Goal: Communication & Community: Answer question/provide support

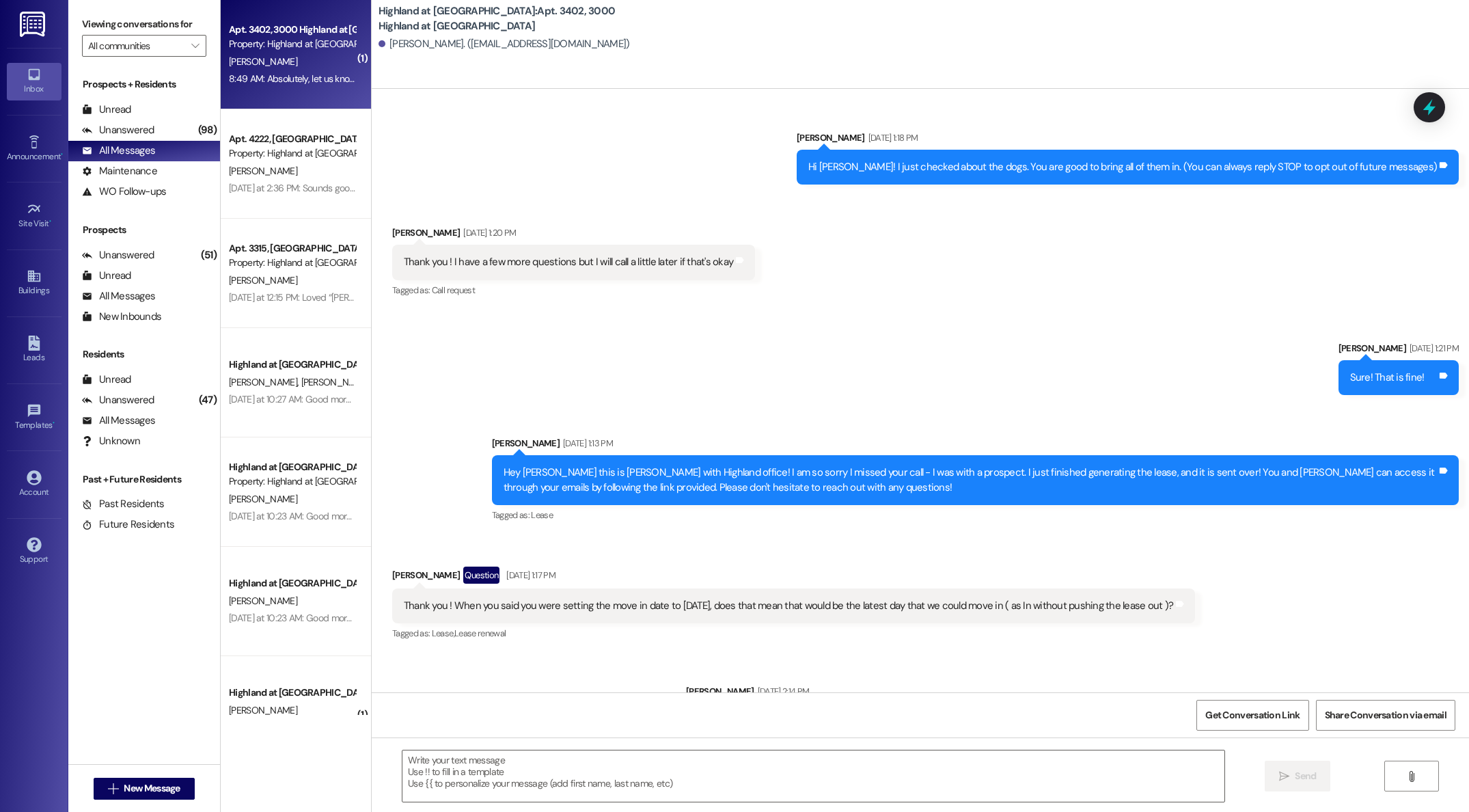
scroll to position [2600, 0]
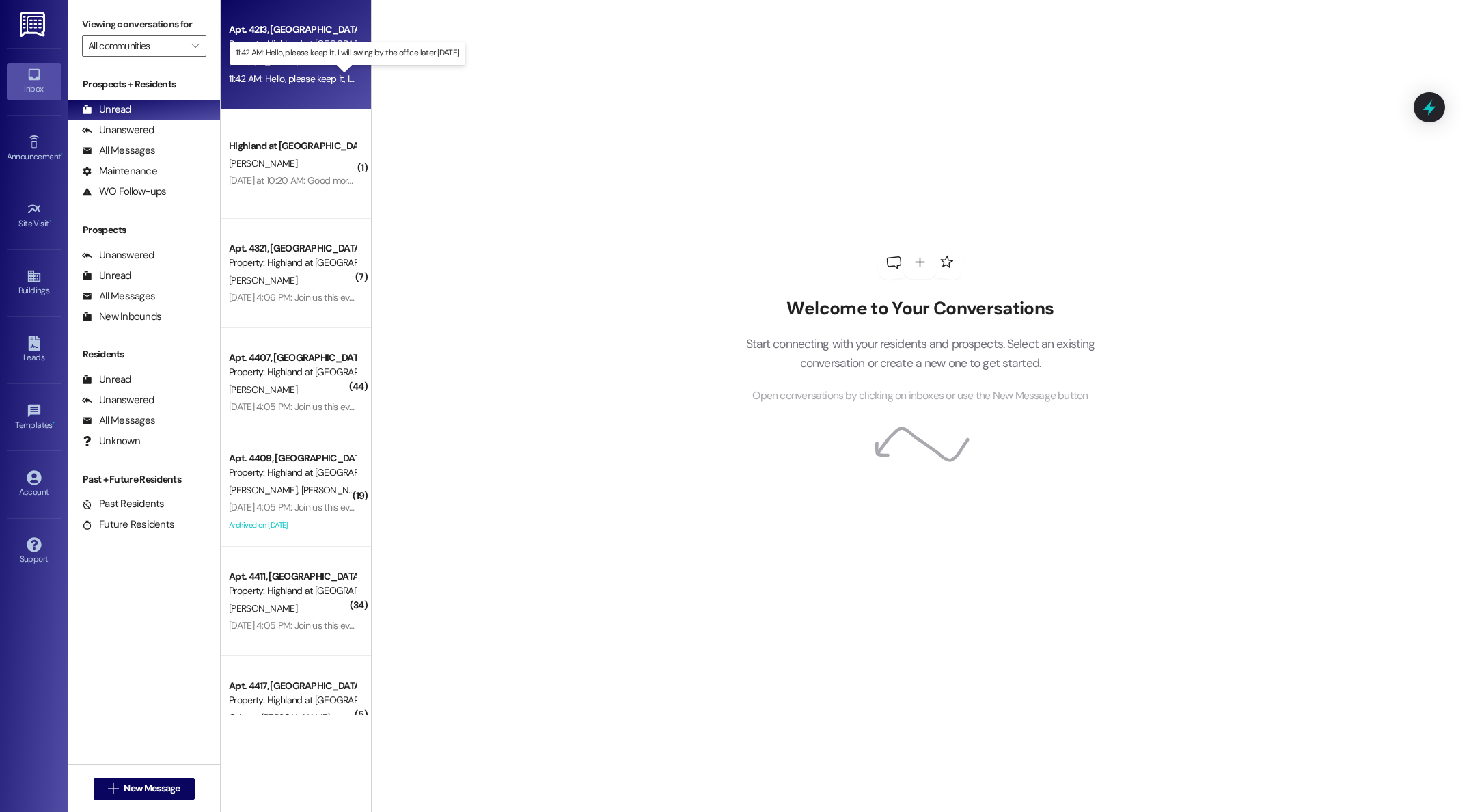
click at [326, 82] on div "11:42 AM: Hello, please keep it, I will swing by the office later [DATE] 11:42 …" at bounding box center [358, 79] width 259 height 13
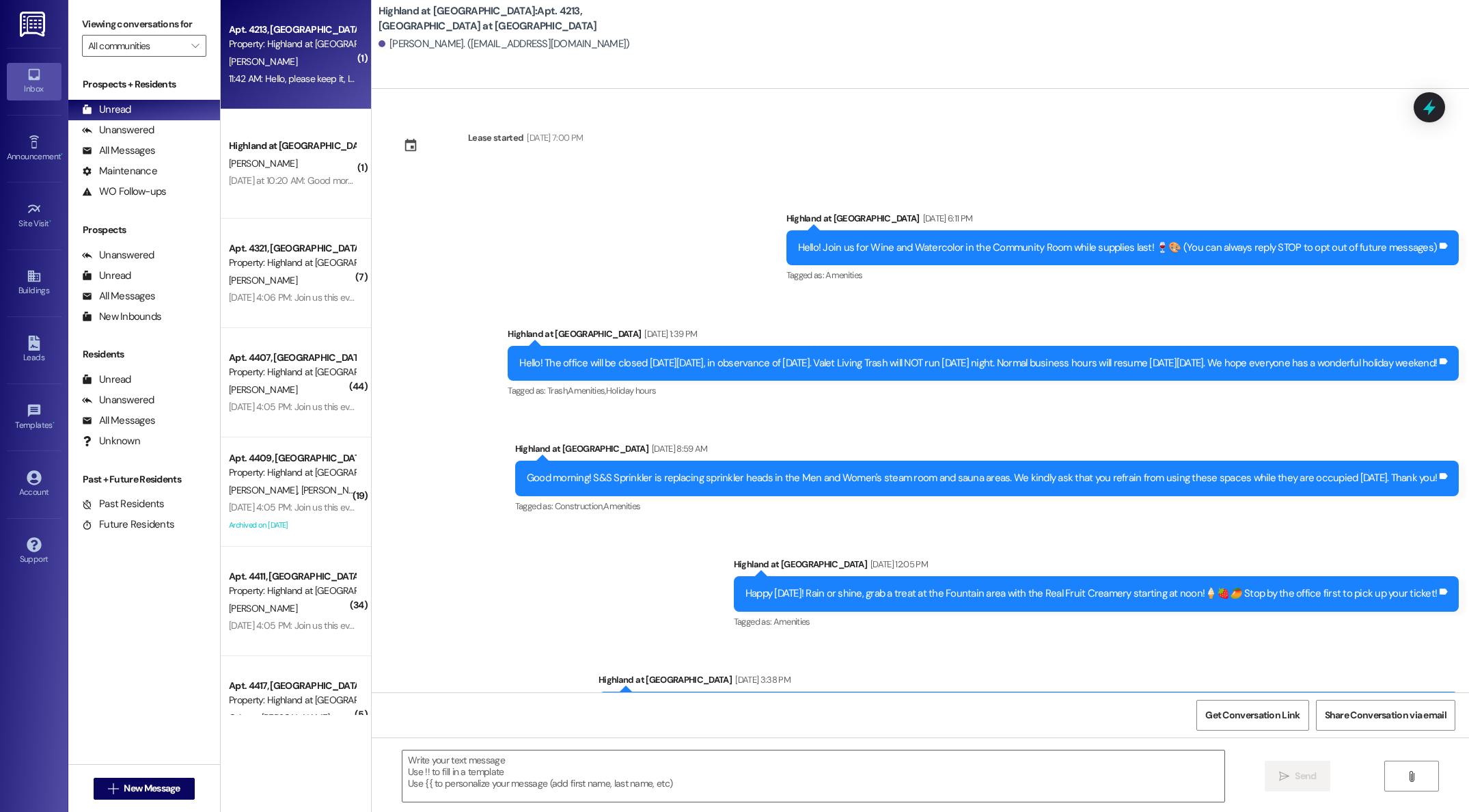
scroll to position [2629, 0]
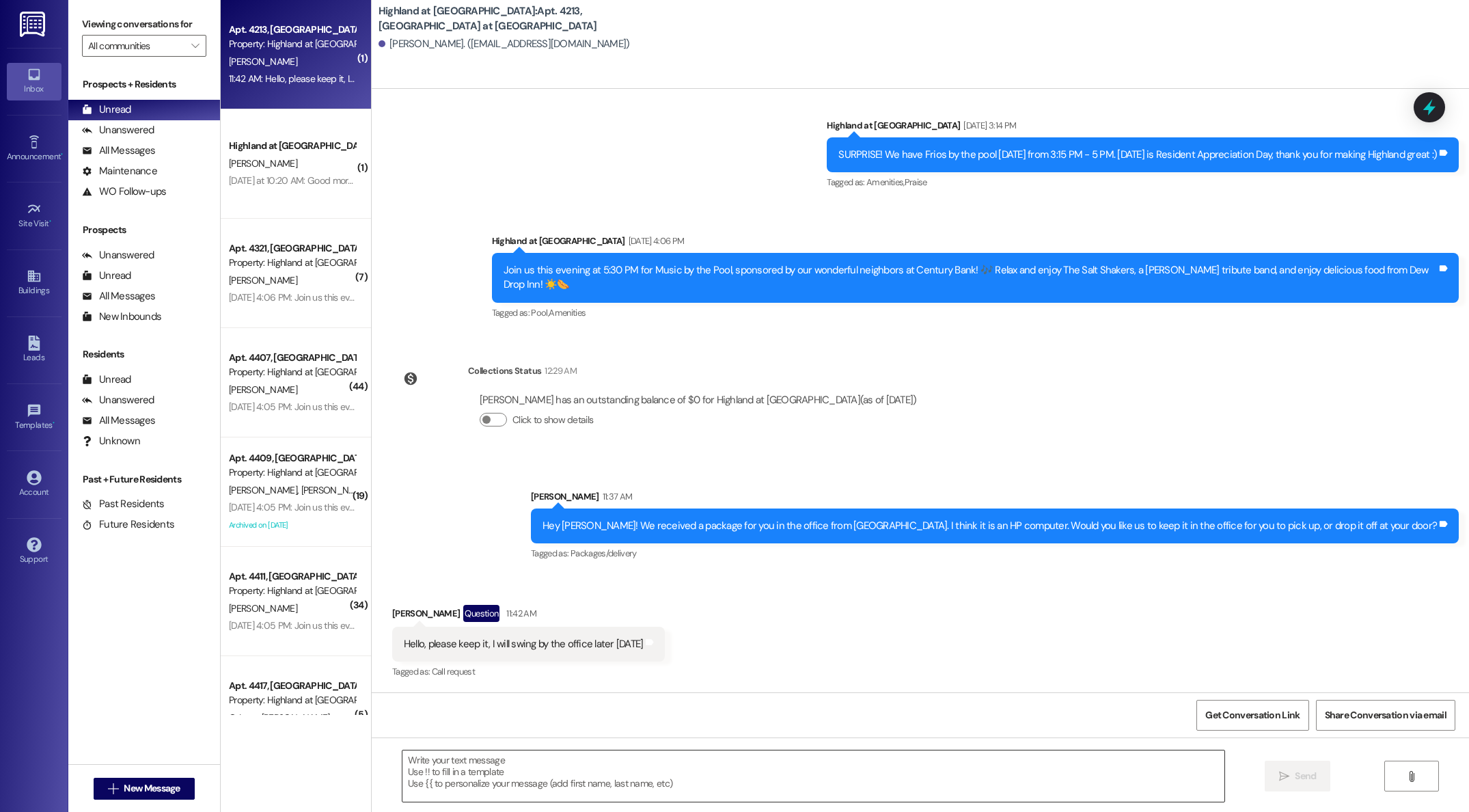
click at [565, 766] on textarea at bounding box center [813, 775] width 822 height 51
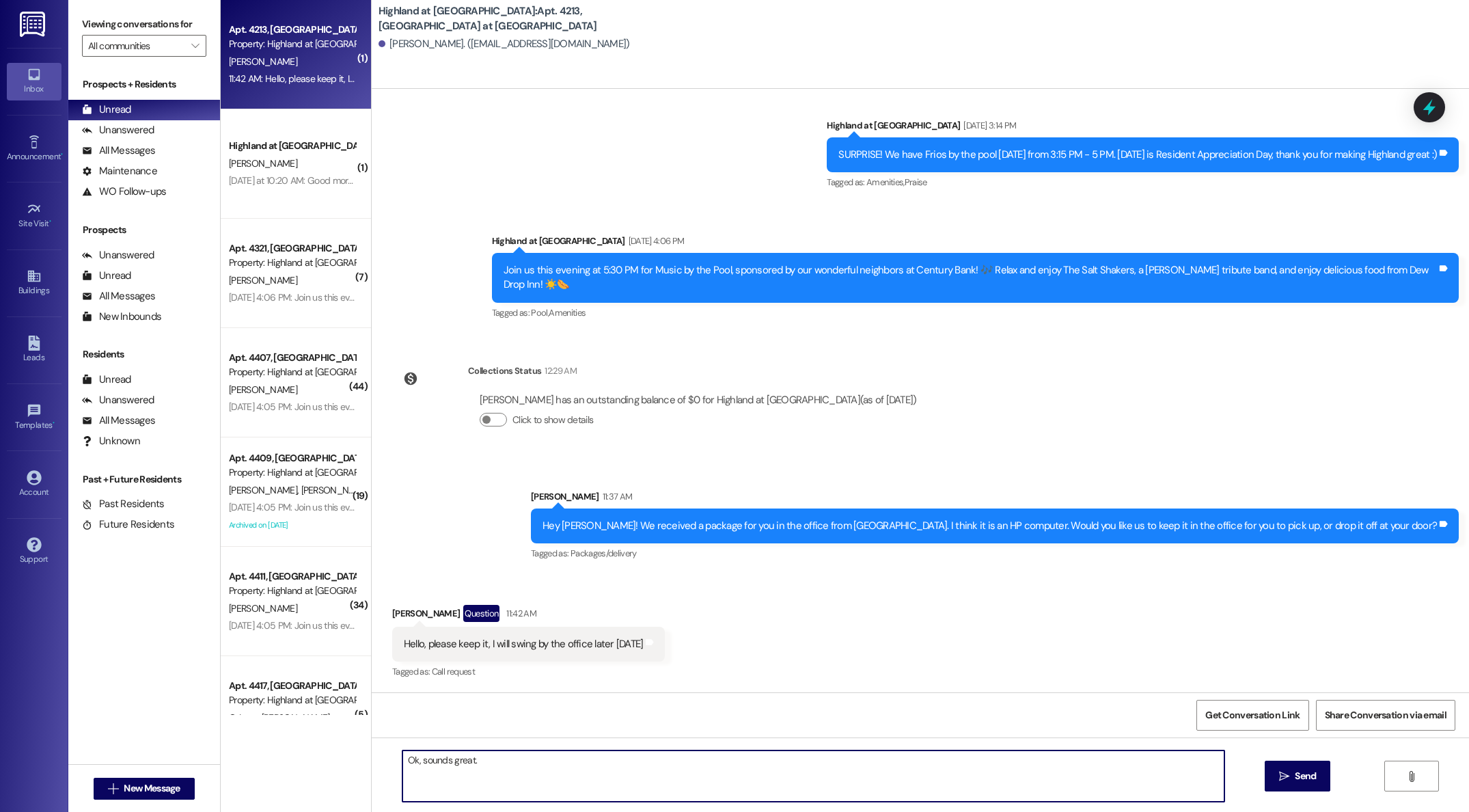
type textarea "Ok, sounds great."
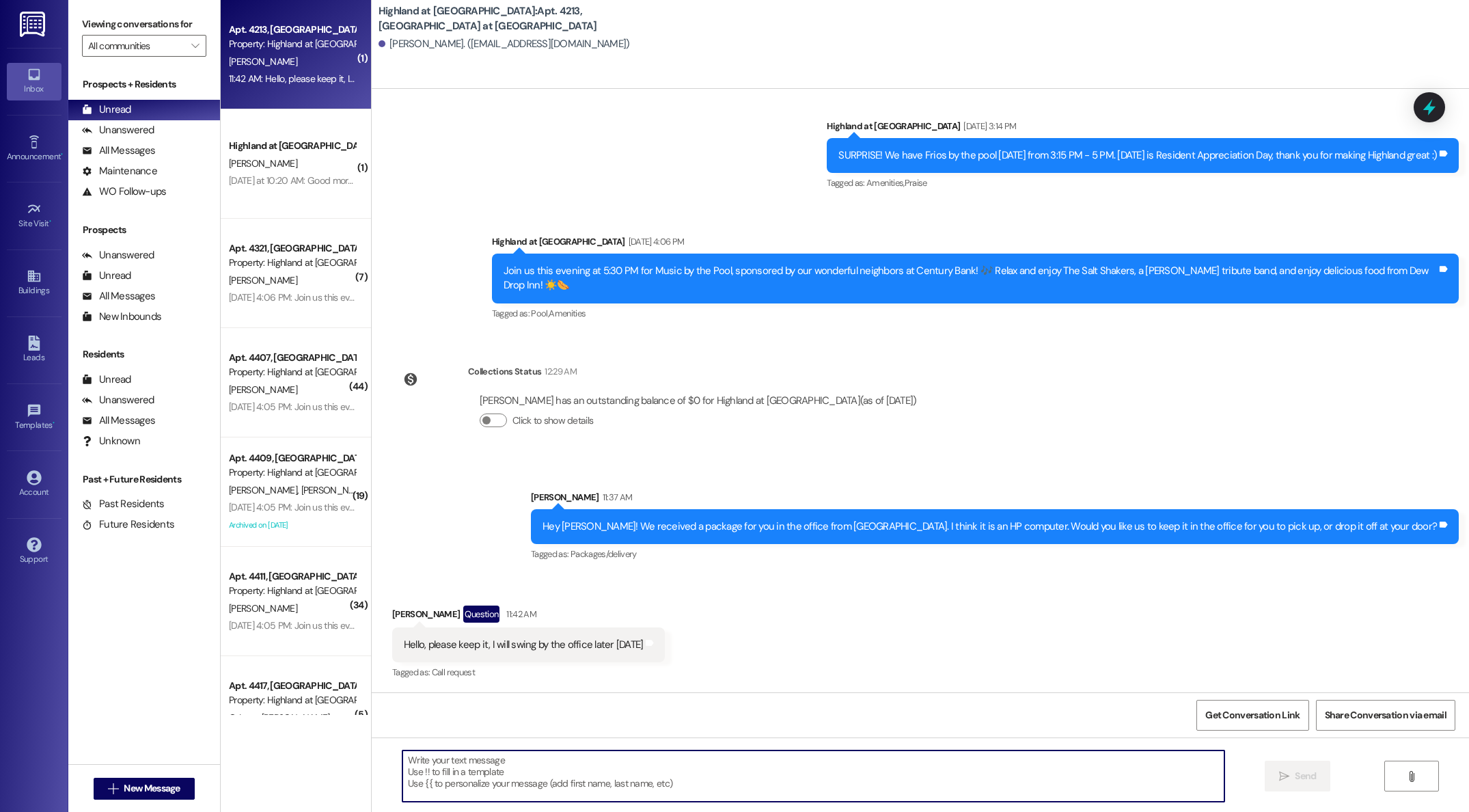
scroll to position [2724, 0]
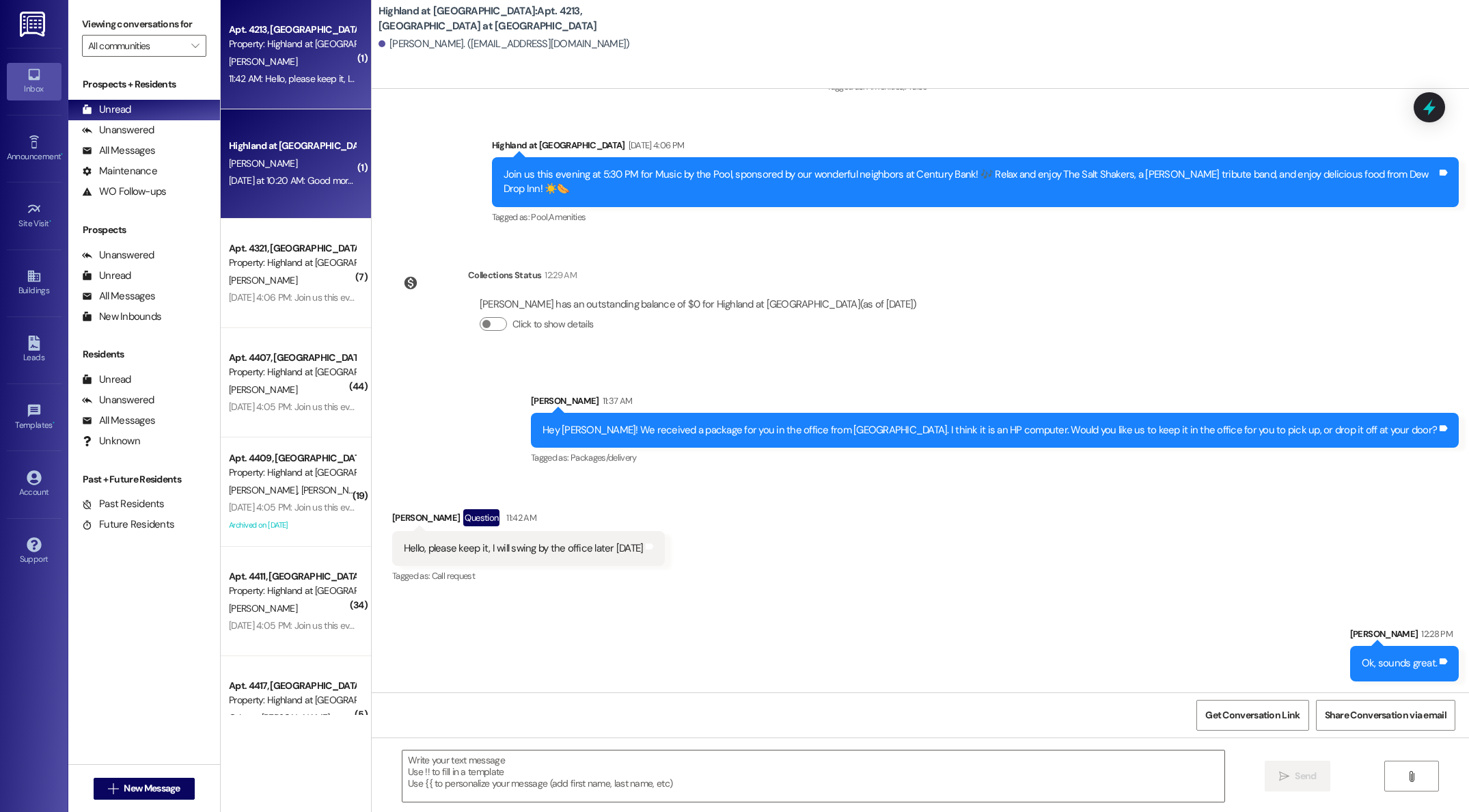
click at [290, 177] on div "[DATE] at 10:20 AM: Good morning [PERSON_NAME]! Just a friendly reminder that y…" at bounding box center [854, 180] width 1250 height 13
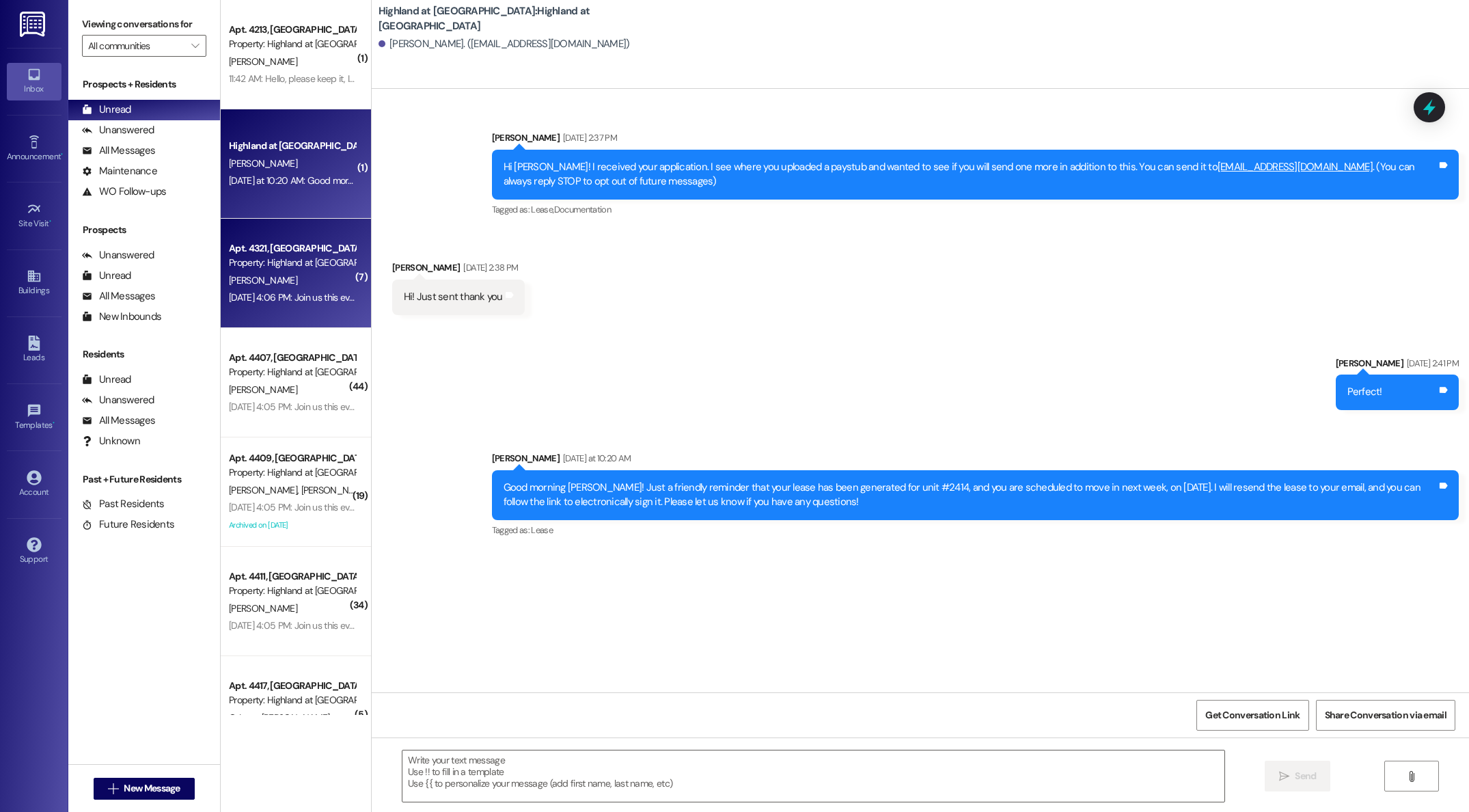
scroll to position [0, 0]
click at [287, 262] on div "Property: Highland at [GEOGRAPHIC_DATA]" at bounding box center [292, 262] width 126 height 15
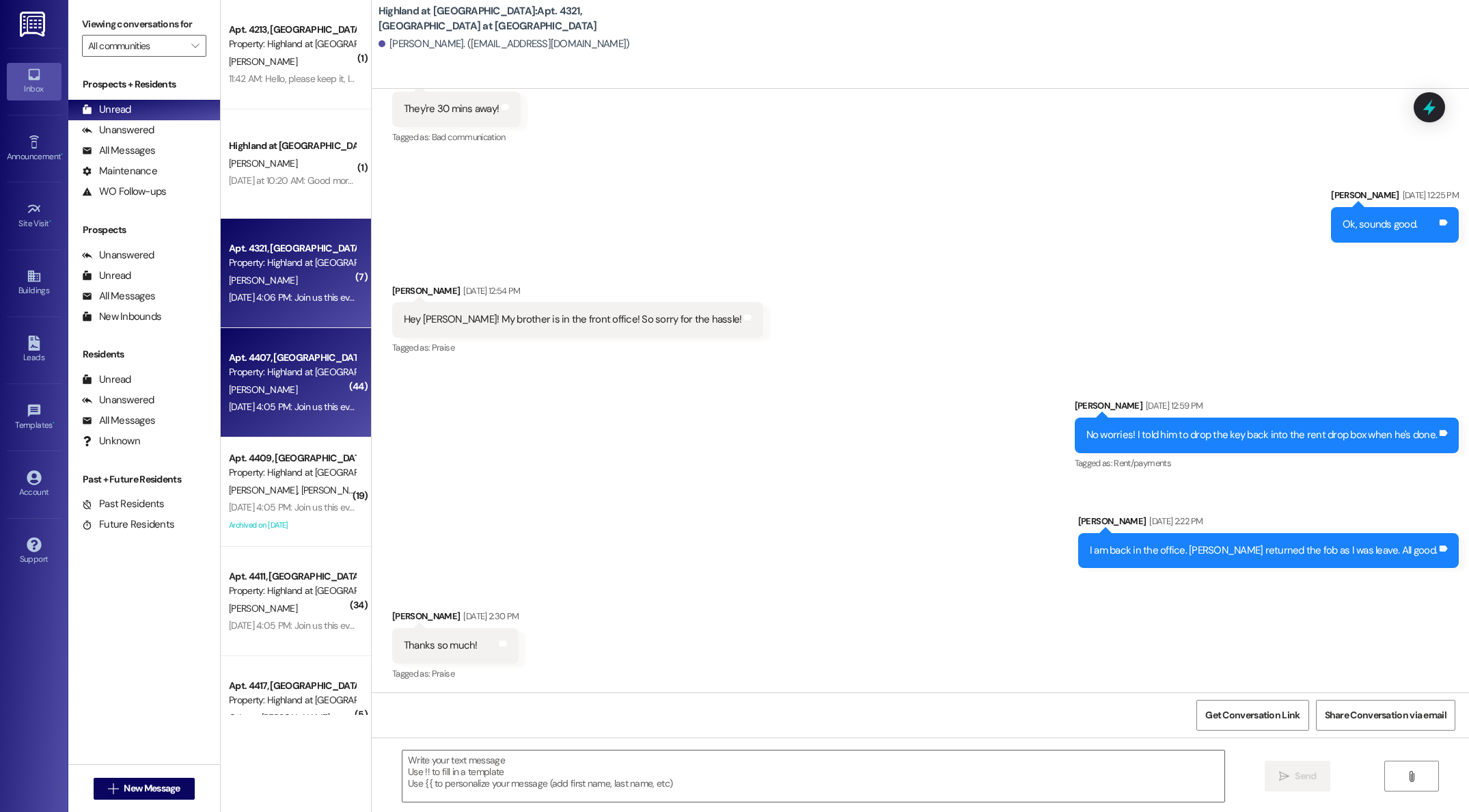
scroll to position [1876, 0]
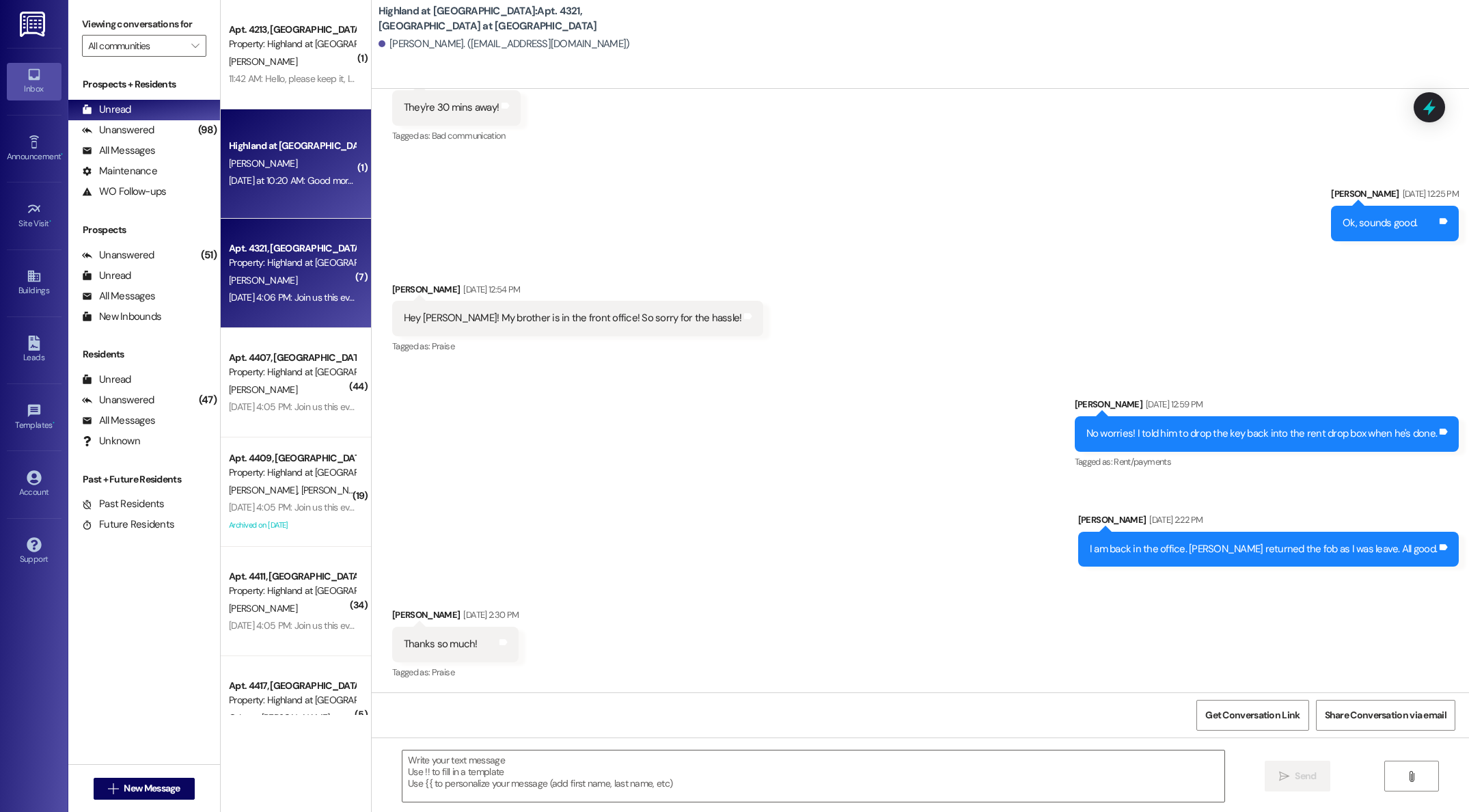
click at [278, 170] on div "[PERSON_NAME]" at bounding box center [292, 164] width 129 height 17
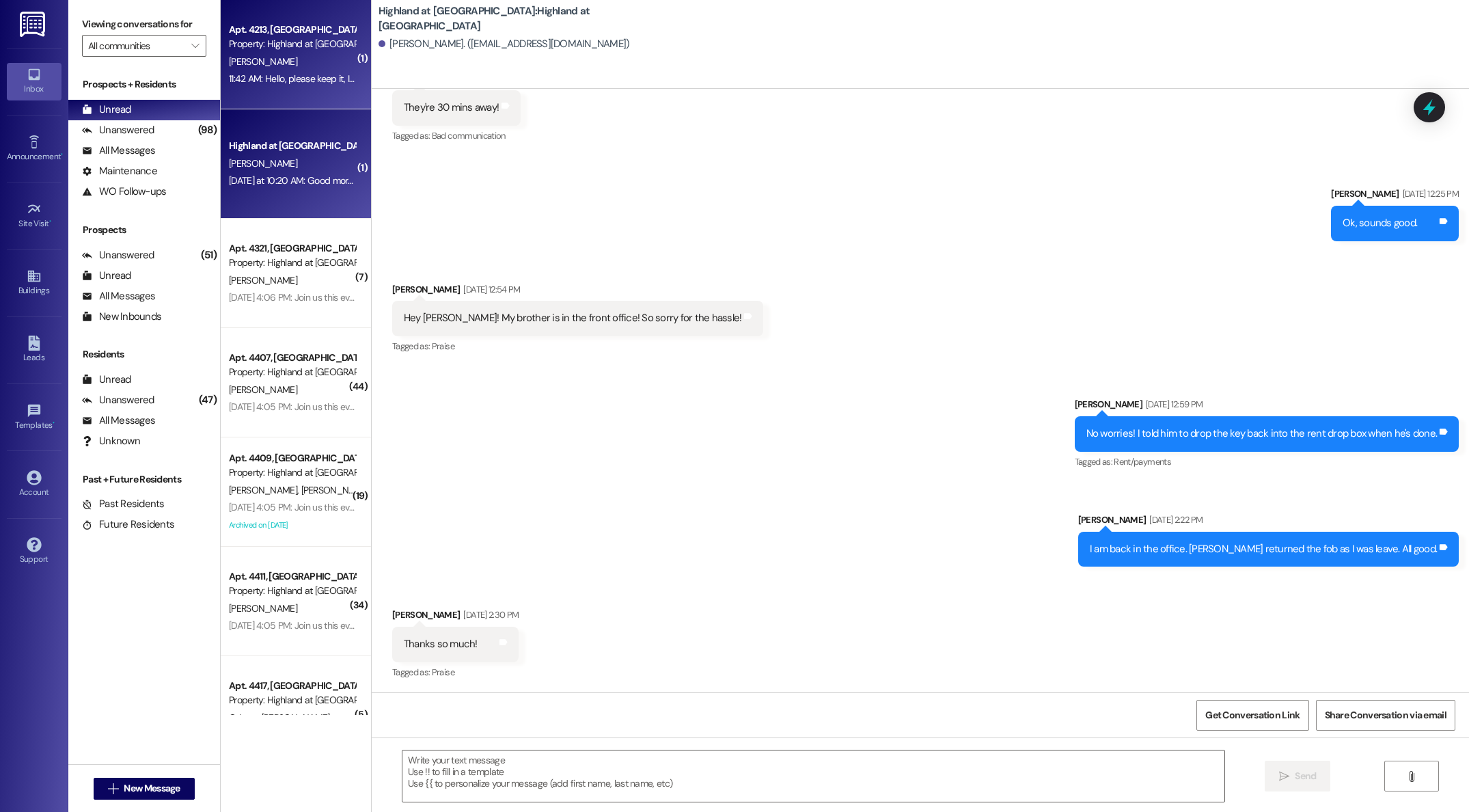
scroll to position [0, 0]
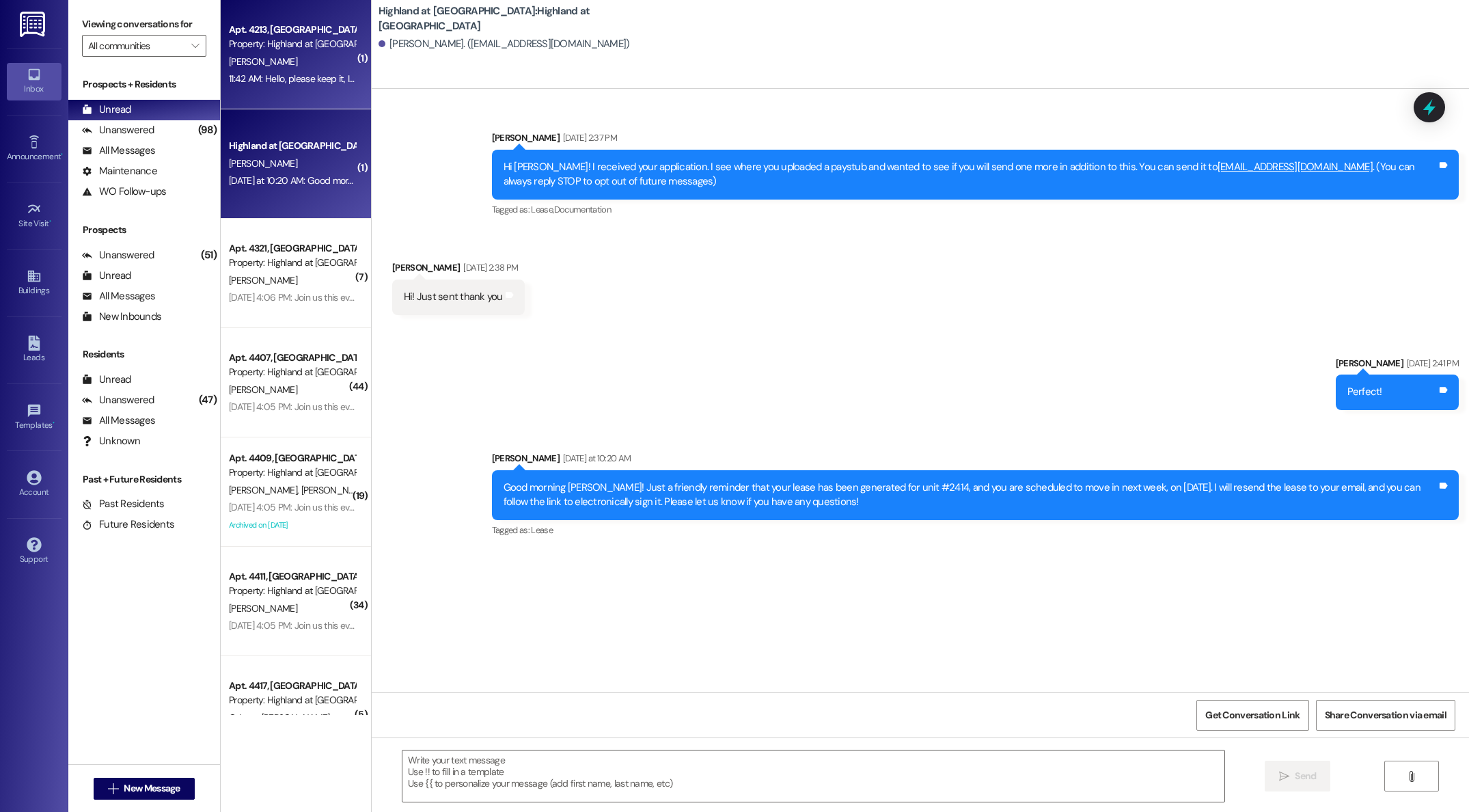
click at [266, 46] on div "Property: Highland at [GEOGRAPHIC_DATA]" at bounding box center [292, 44] width 126 height 15
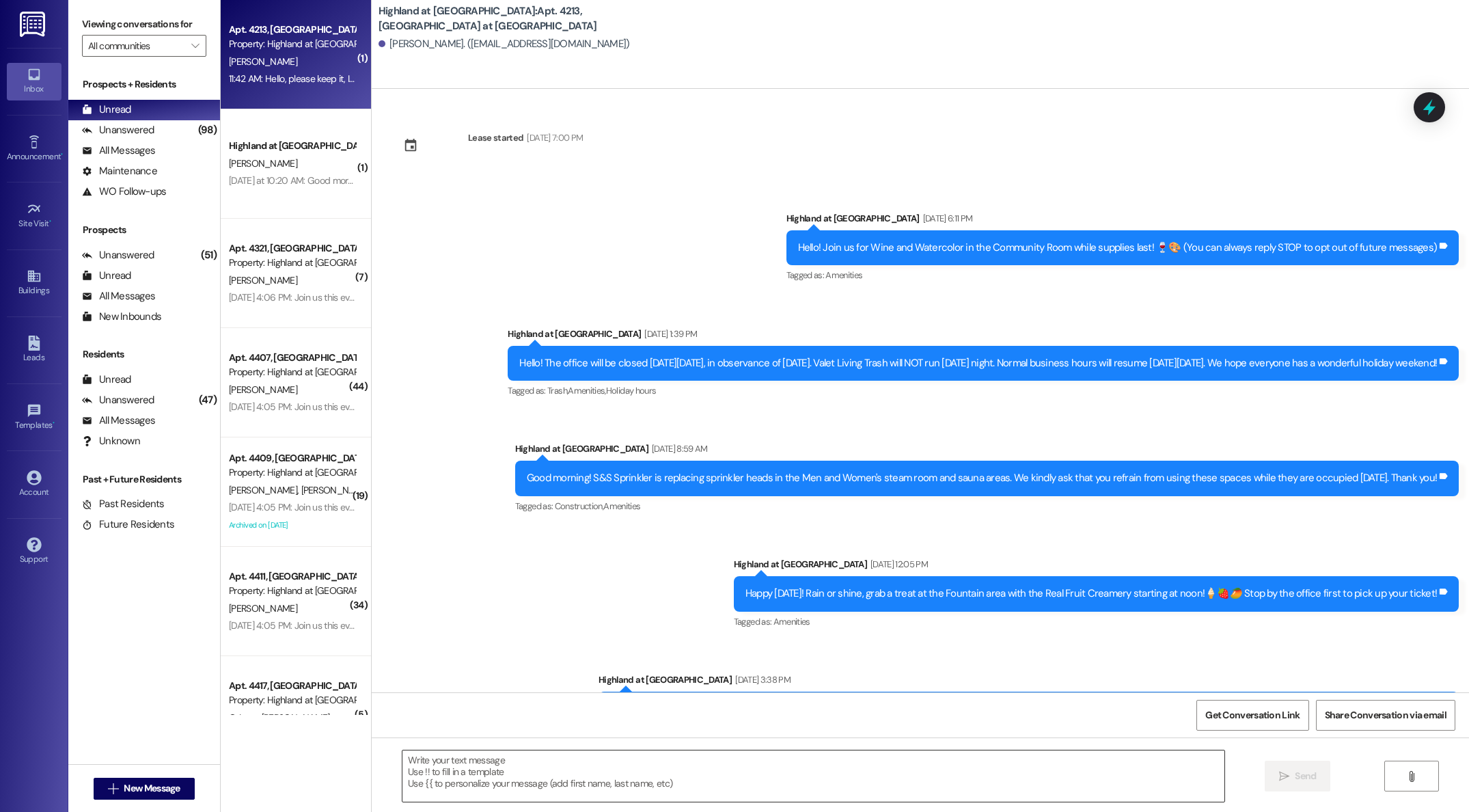
scroll to position [2724, 0]
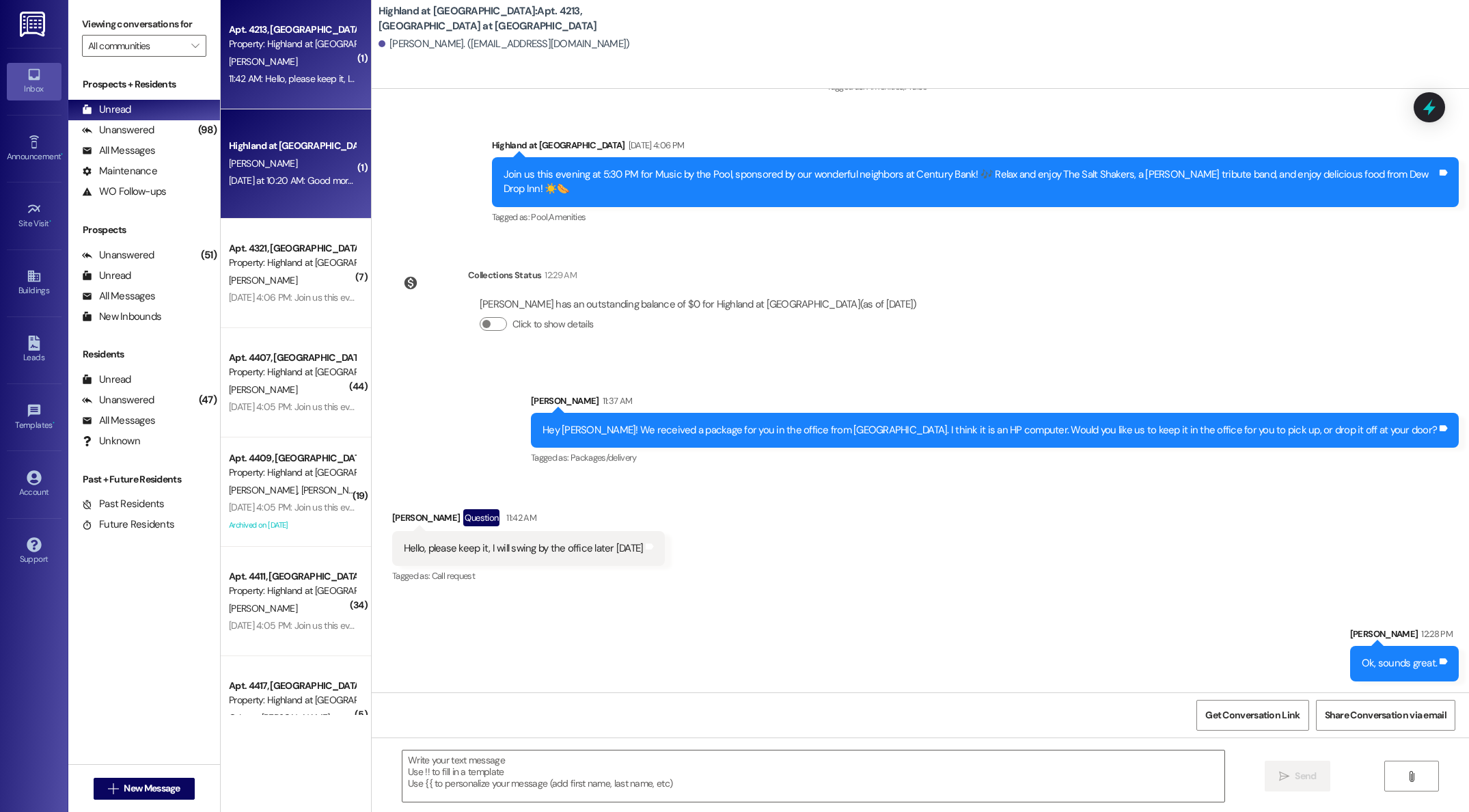
click at [277, 153] on div "Highland at [GEOGRAPHIC_DATA]" at bounding box center [292, 146] width 129 height 17
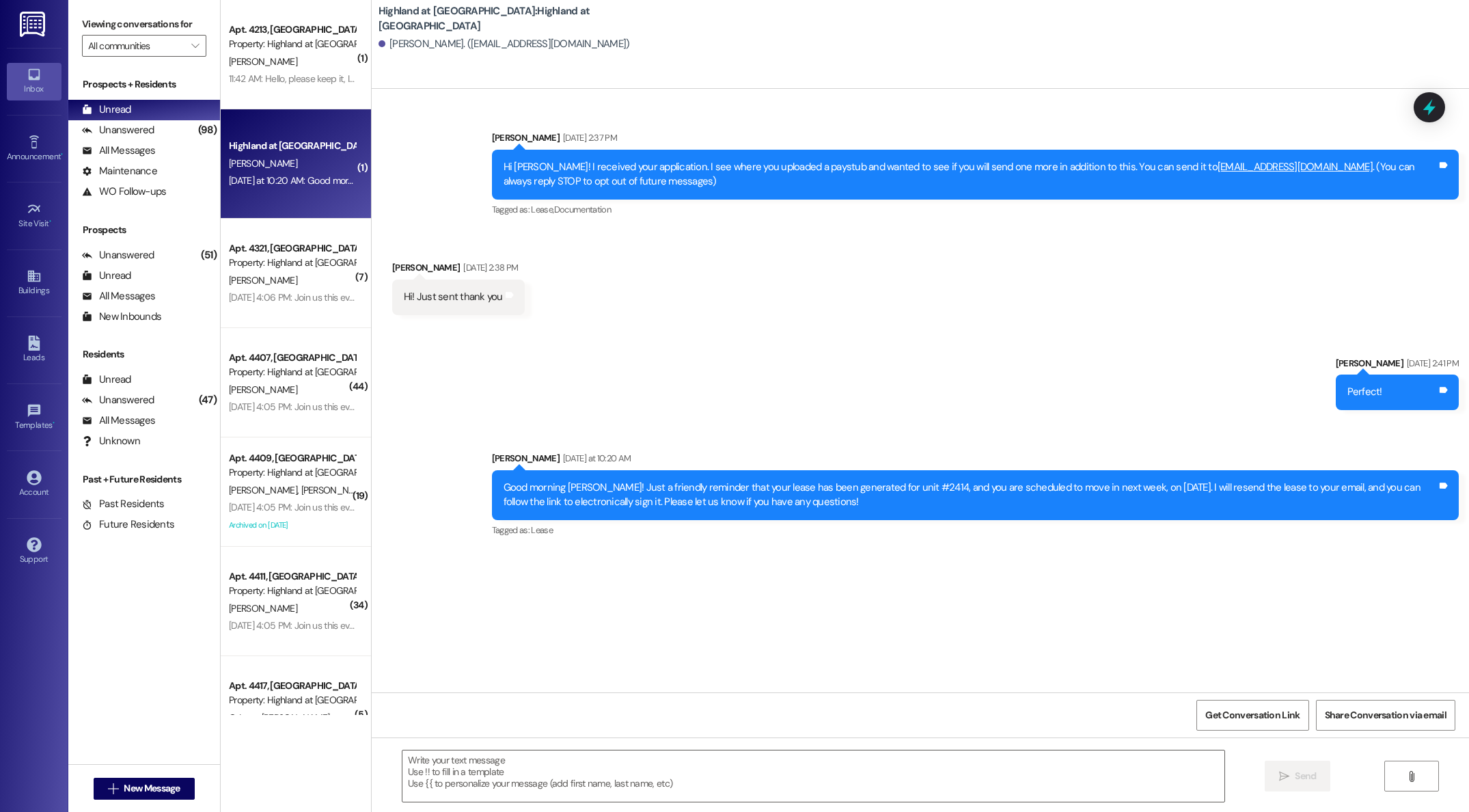
scroll to position [1, 0]
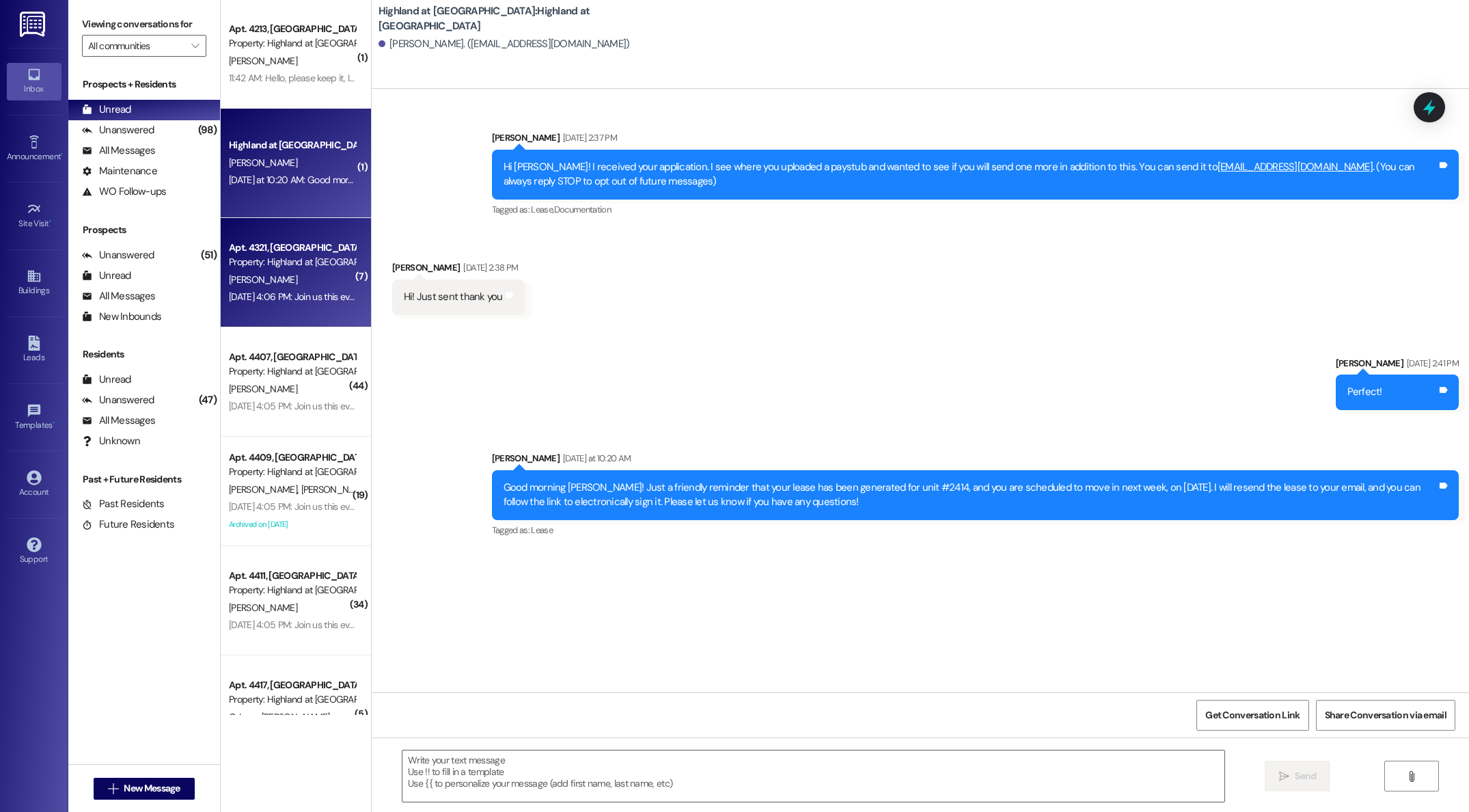
click at [251, 272] on div "C. Adam" at bounding box center [292, 280] width 129 height 17
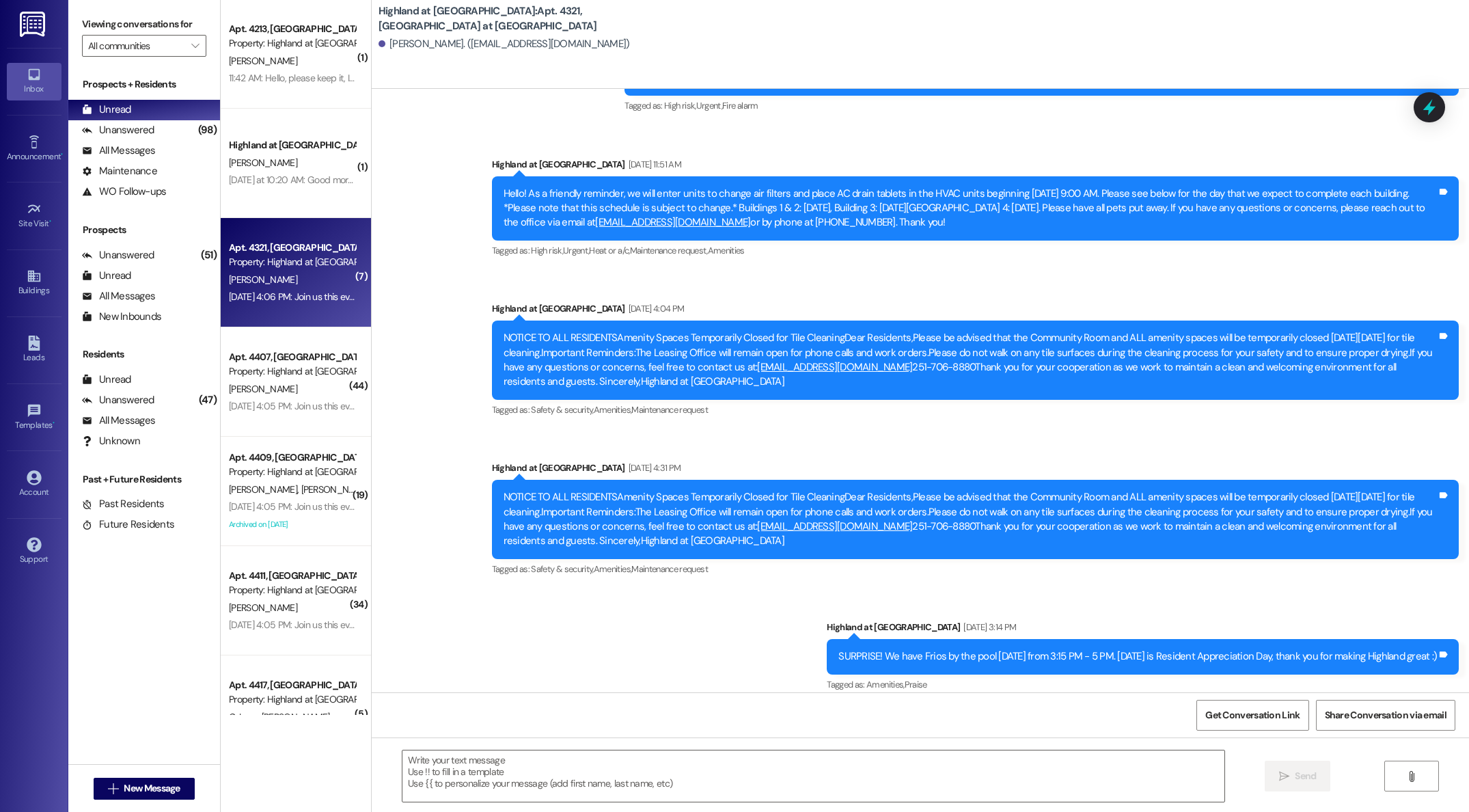
scroll to position [3929, 0]
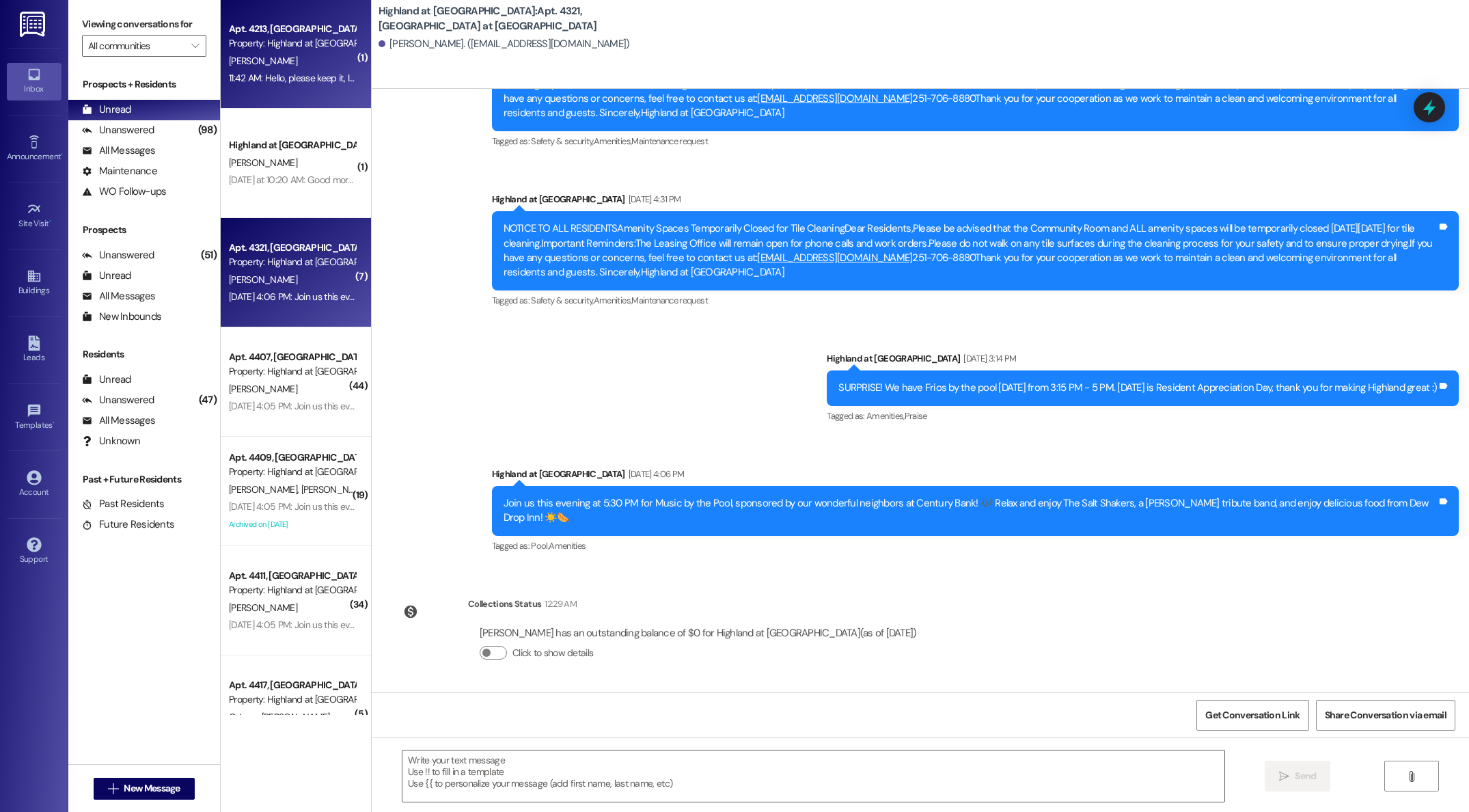
click at [274, 61] on div "R. Bloch" at bounding box center [292, 61] width 129 height 17
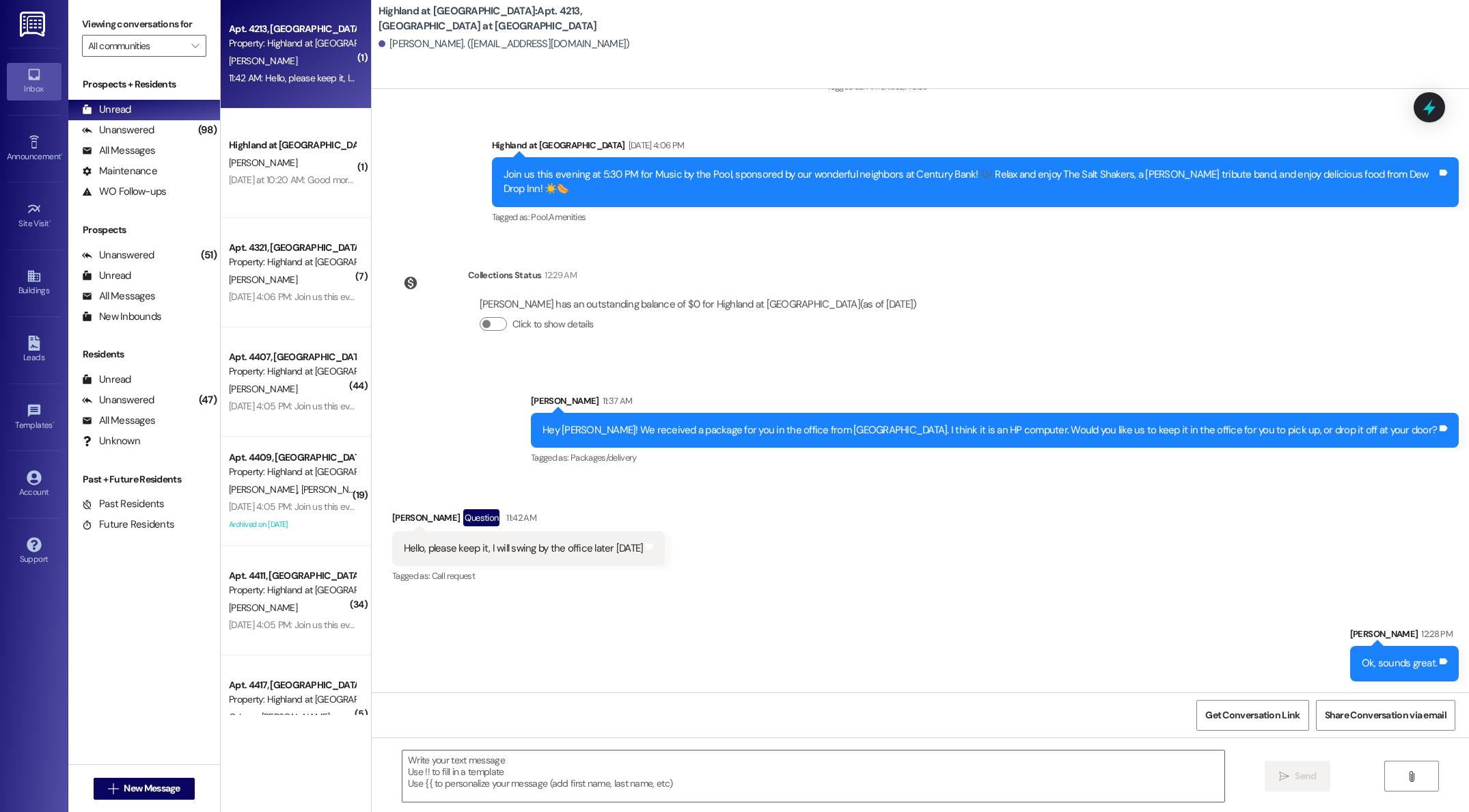
scroll to position [2724, 0]
